Goal: Task Accomplishment & Management: Use online tool/utility

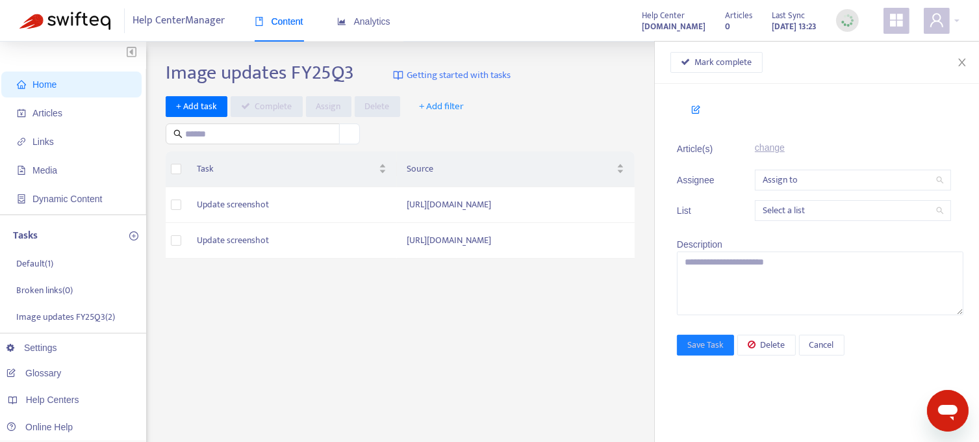
click at [589, 122] on div "+ Add task Complete Assign Delete + Add filter" at bounding box center [404, 120] width 476 height 49
click at [47, 141] on span "Links" at bounding box center [42, 141] width 21 height 10
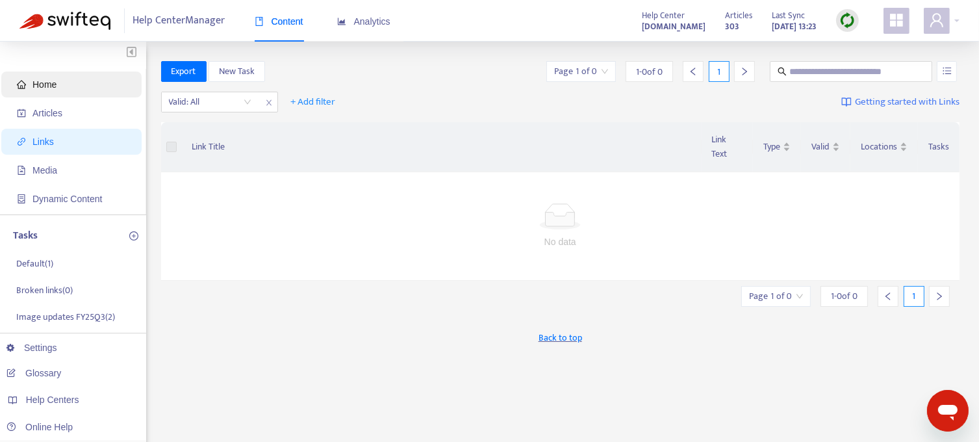
click at [49, 86] on span "Home" at bounding box center [44, 84] width 24 height 10
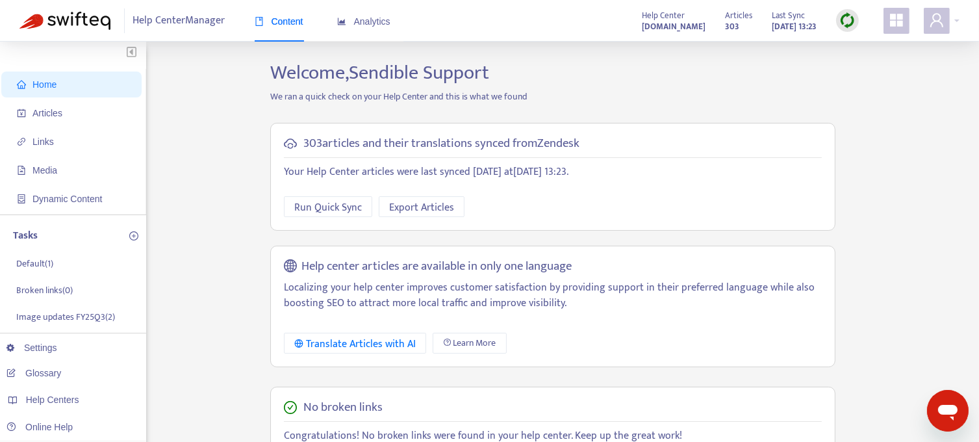
click at [844, 23] on img at bounding box center [847, 20] width 16 height 16
click at [867, 67] on link "Full Sync" at bounding box center [870, 67] width 47 height 15
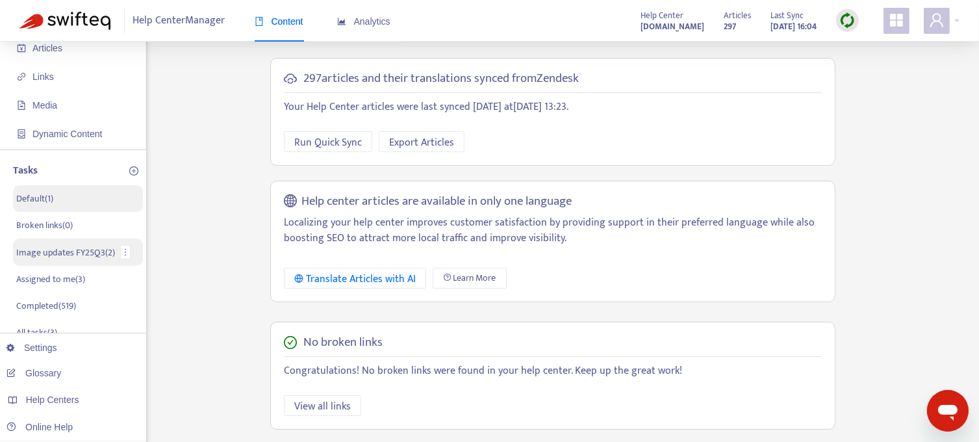
click at [51, 249] on p "Image updates FY25Q3 ( 2 )" at bounding box center [65, 253] width 99 height 14
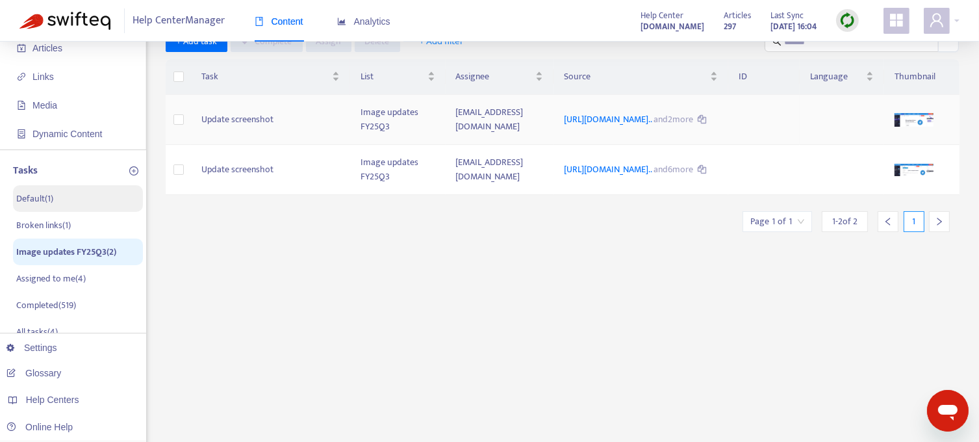
click at [276, 127] on td "Update screenshot" at bounding box center [270, 120] width 159 height 50
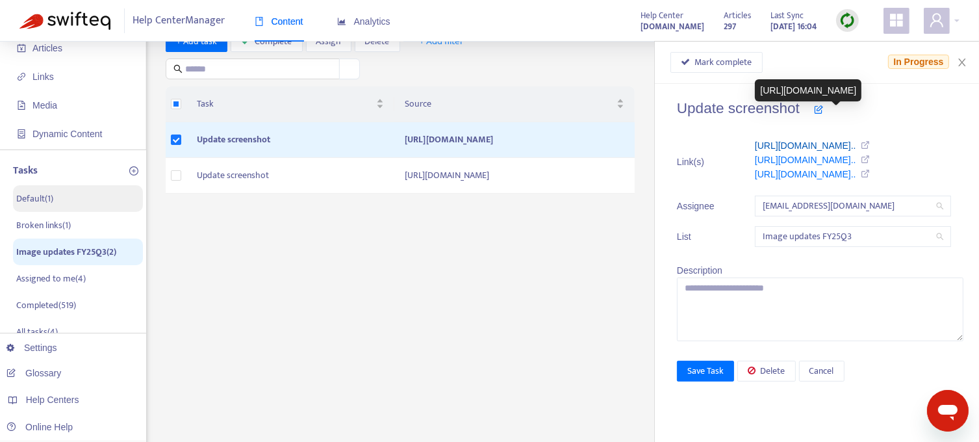
click at [819, 145] on link "https://support.sendible.com/hc/art..." at bounding box center [805, 145] width 101 height 10
click at [713, 60] on span "Mark complete" at bounding box center [723, 62] width 57 height 14
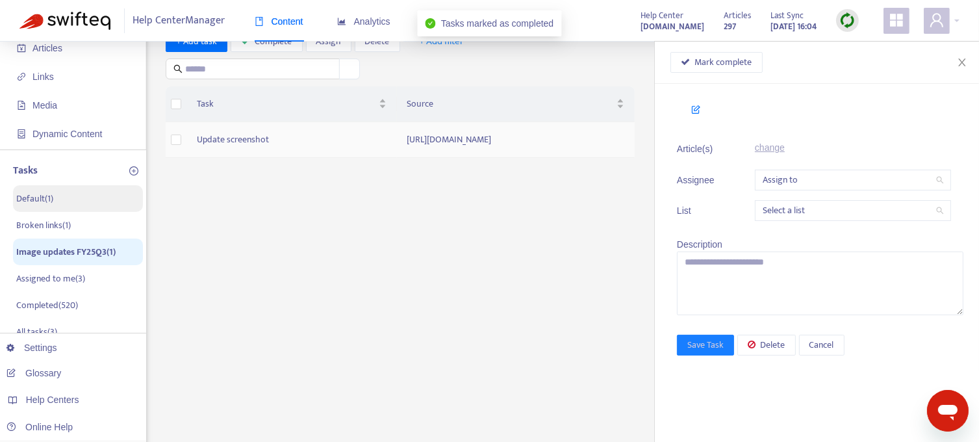
click at [255, 139] on td "Update screenshot" at bounding box center [291, 140] width 211 height 36
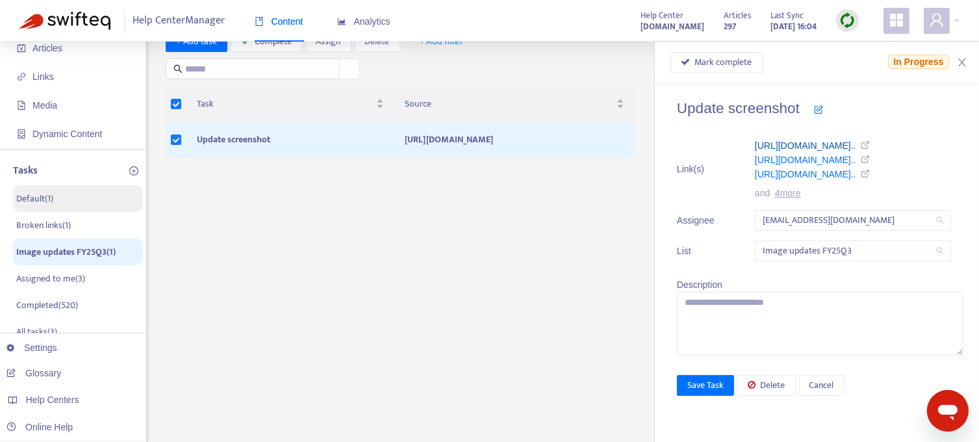
click at [824, 144] on link "https://support.sendible.com/hc/art..." at bounding box center [805, 145] width 101 height 10
click at [726, 60] on span "Mark complete" at bounding box center [723, 62] width 57 height 14
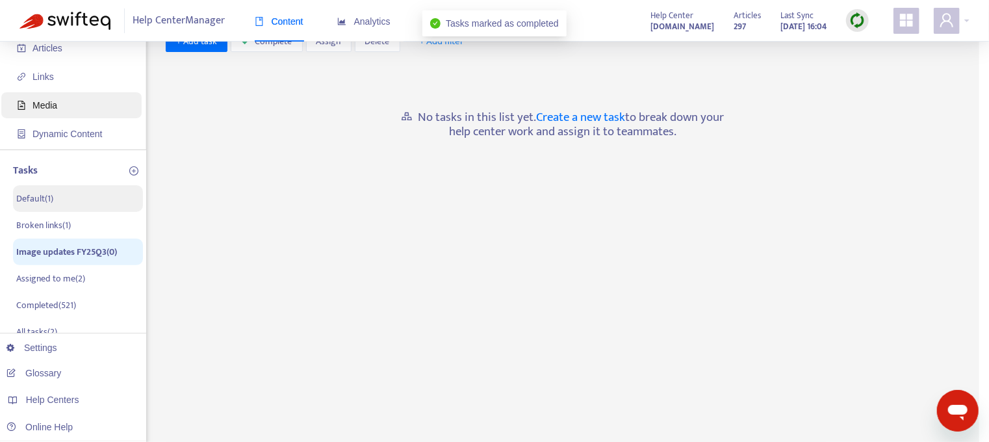
click at [57, 103] on span "Media" at bounding box center [74, 105] width 114 height 26
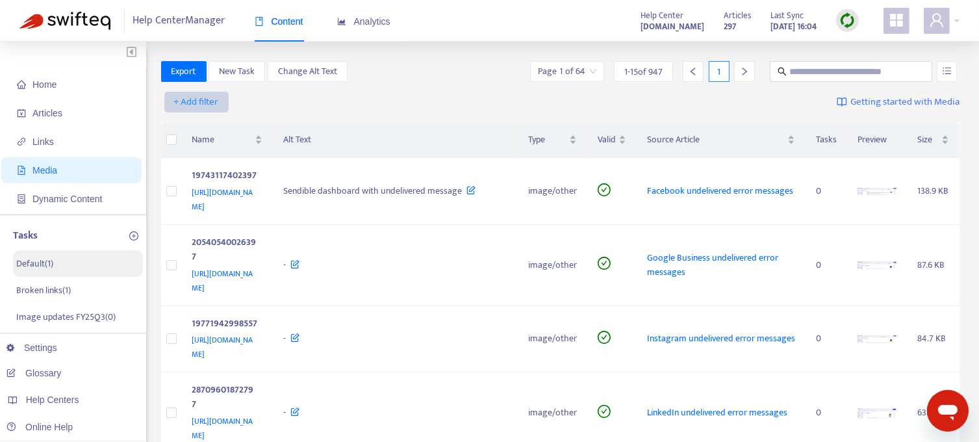
click at [202, 103] on span "+ Add filter" at bounding box center [196, 102] width 45 height 16
click at [182, 229] on span "Type" at bounding box center [197, 232] width 44 height 14
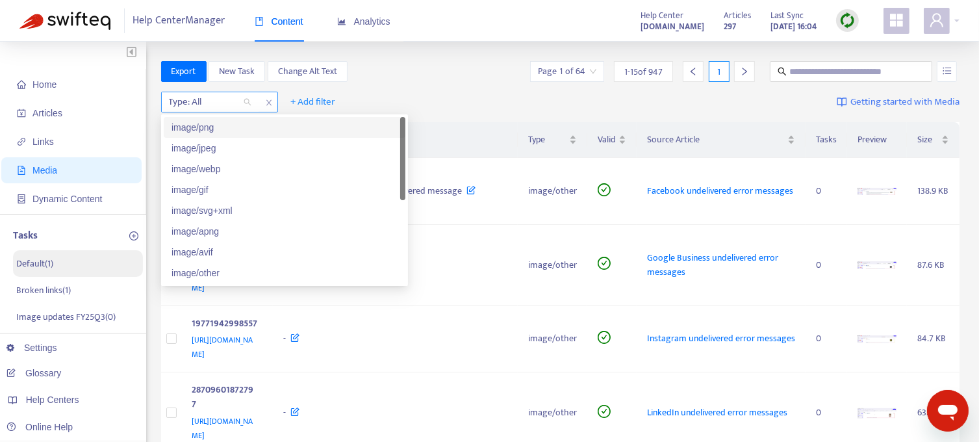
click at [248, 102] on div "Type: All" at bounding box center [210, 101] width 97 height 19
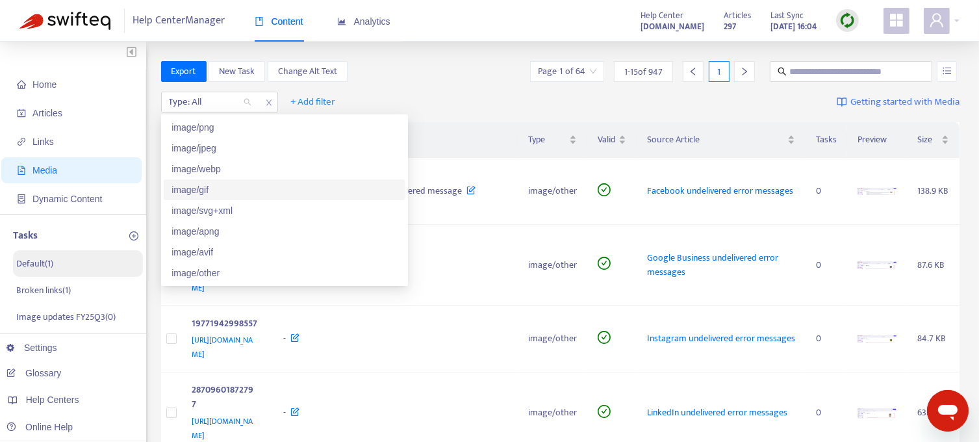
click at [233, 190] on div "image/gif" at bounding box center [285, 190] width 226 height 14
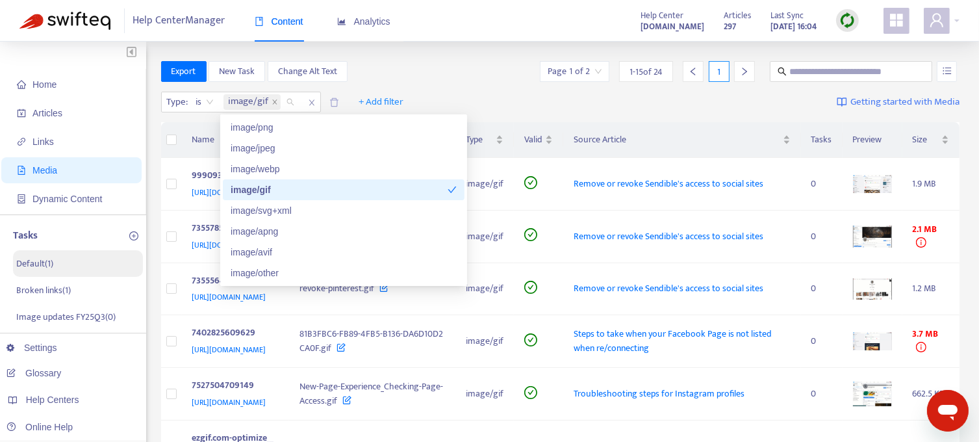
click at [473, 98] on div "Type : is image/gif + Add filter Getting started with Media" at bounding box center [560, 105] width 799 height 36
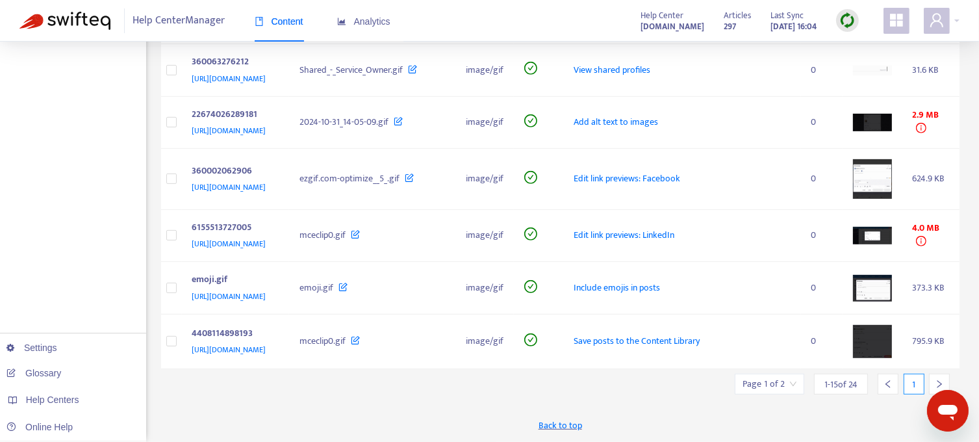
scroll to position [787, 0]
click at [936, 380] on icon "right" at bounding box center [939, 383] width 9 height 9
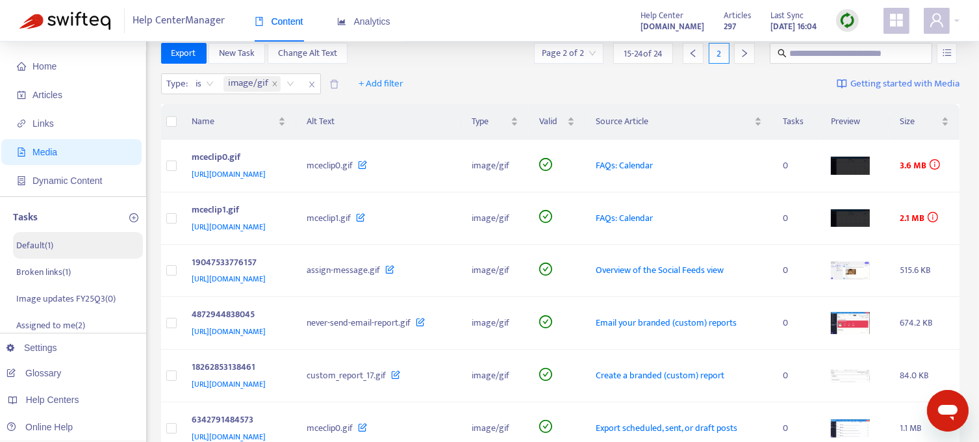
scroll to position [0, 0]
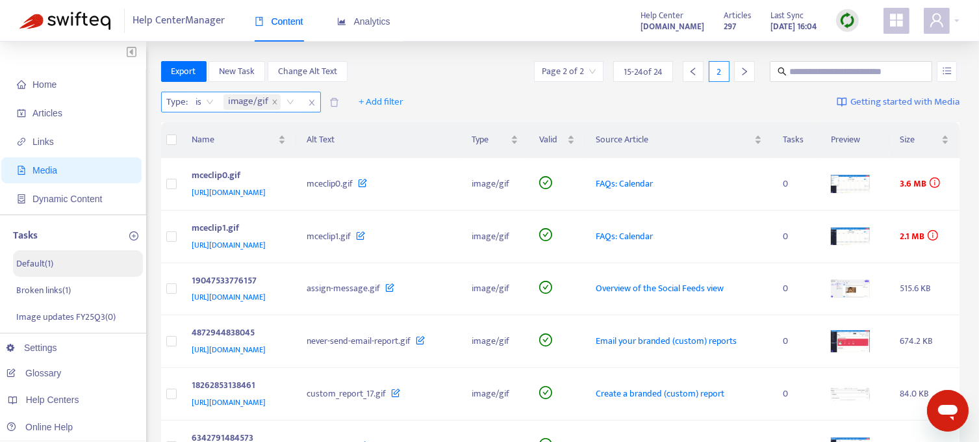
click at [312, 103] on icon "close" at bounding box center [311, 103] width 5 height 6
